Goal: Transaction & Acquisition: Purchase product/service

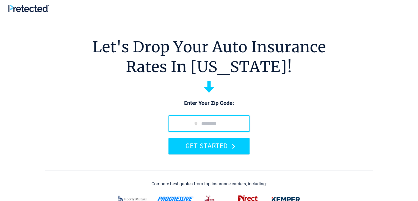
click at [194, 117] on input "zip code" at bounding box center [209, 123] width 81 height 16
type input "*****"
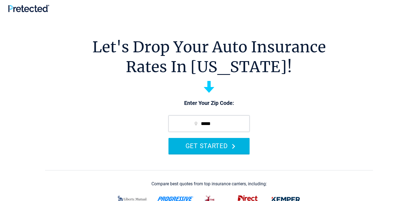
click at [209, 145] on button "GET STARTED" at bounding box center [209, 146] width 81 height 16
